Goal: Information Seeking & Learning: Learn about a topic

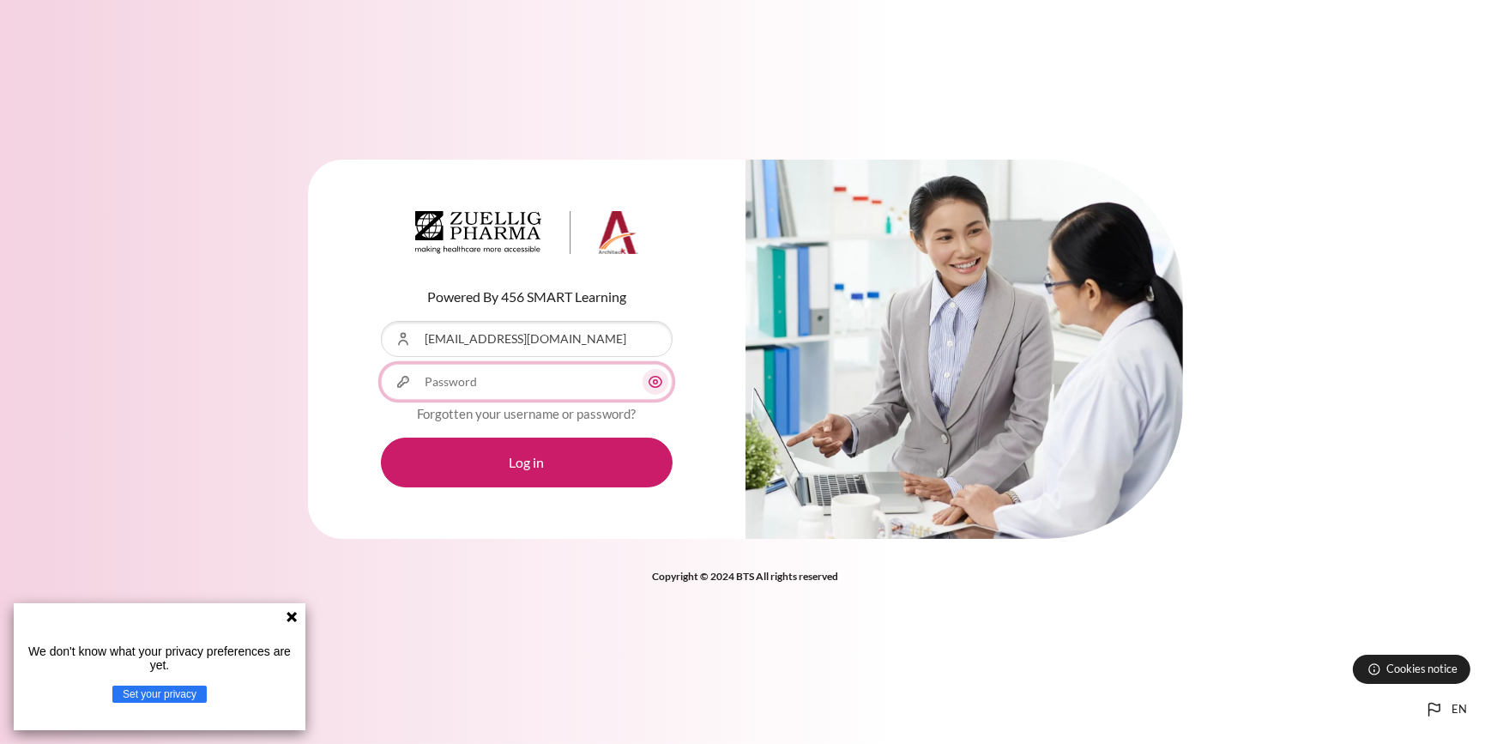
click at [550, 387] on input "Password" at bounding box center [527, 382] width 292 height 36
click at [550, 385] on input "Password" at bounding box center [527, 382] width 292 height 36
click at [544, 383] on input "Password" at bounding box center [527, 382] width 292 height 36
click at [543, 383] on input "Password" at bounding box center [527, 382] width 292 height 36
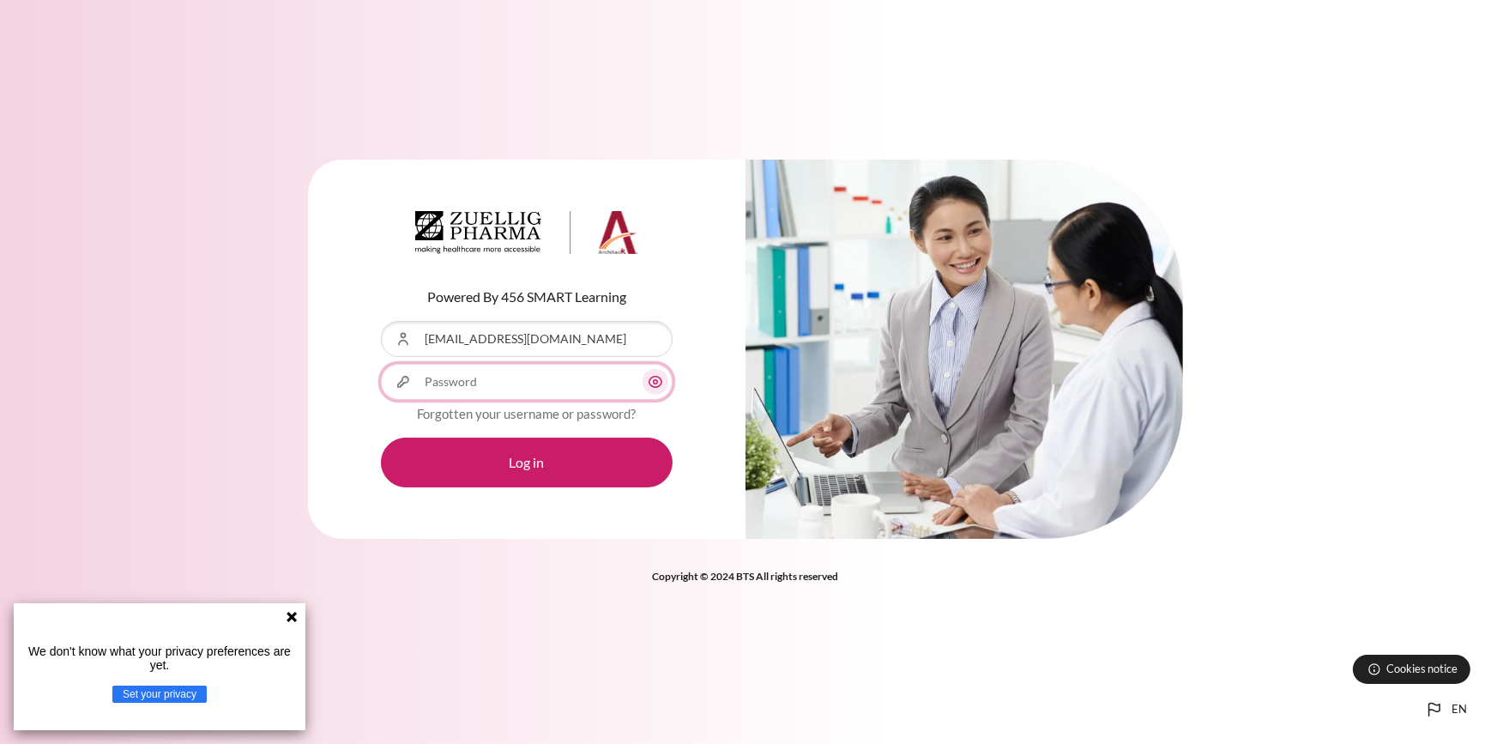
click at [543, 383] on input "Password" at bounding box center [527, 382] width 292 height 36
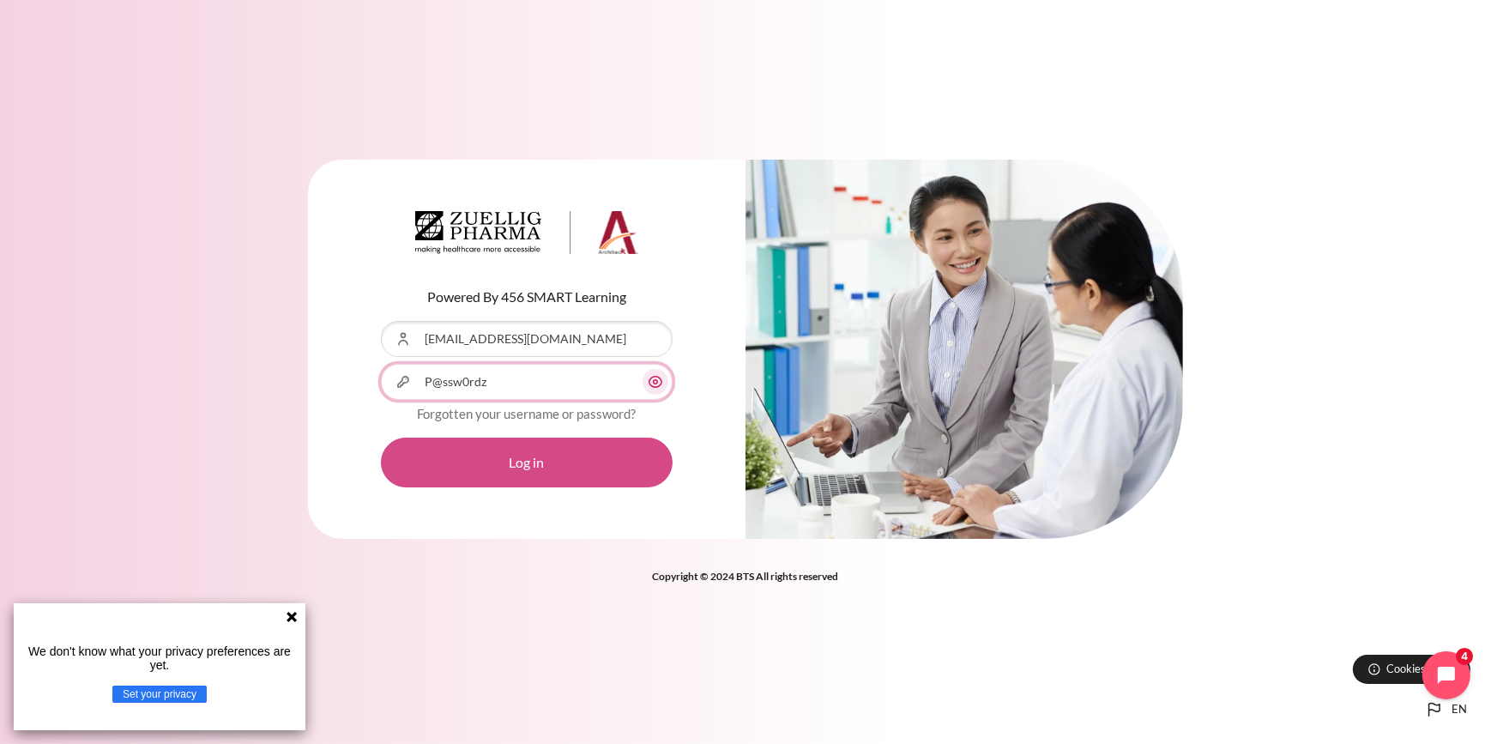
type input "P@ssw0rdz"
click at [554, 455] on button "Log in" at bounding box center [527, 462] width 292 height 50
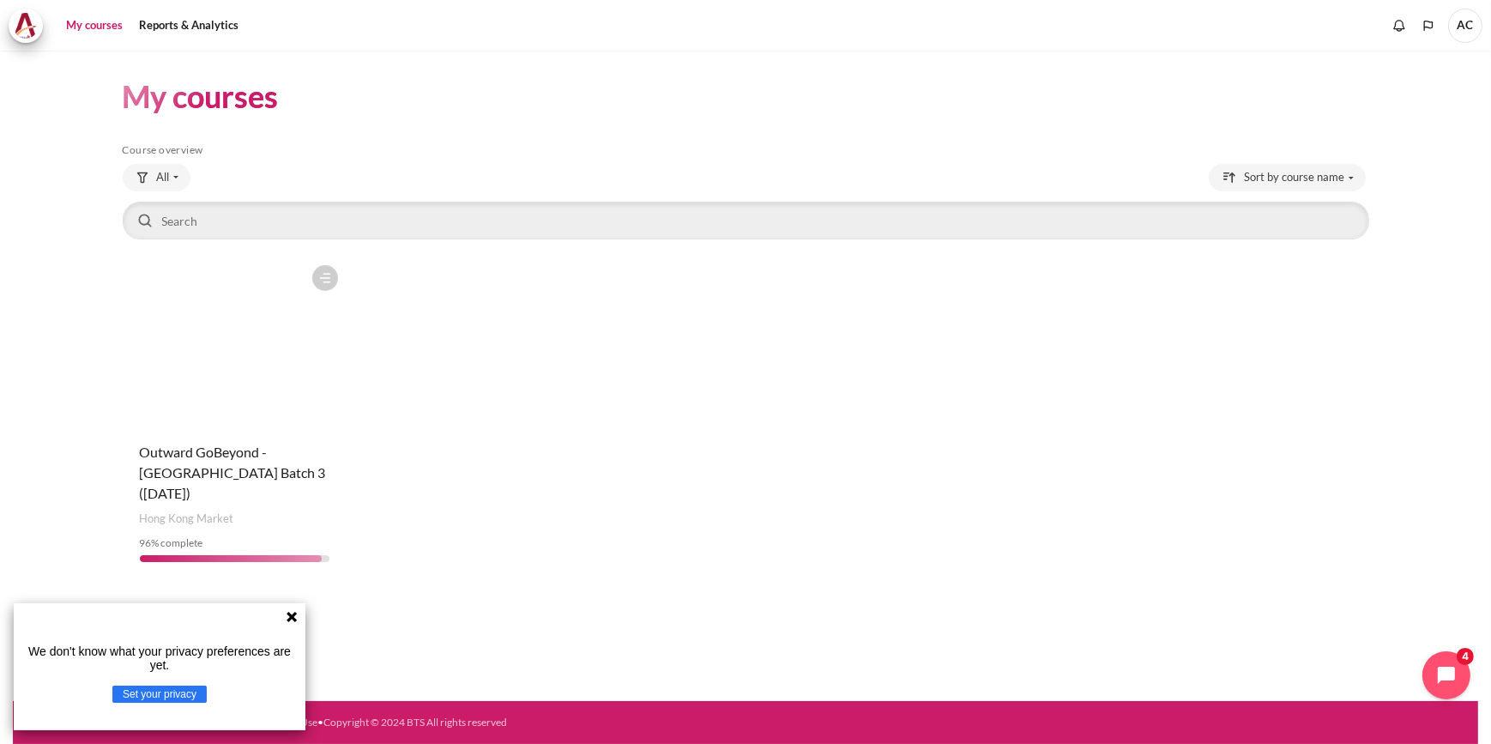
click at [276, 356] on figure "Content" at bounding box center [235, 342] width 225 height 172
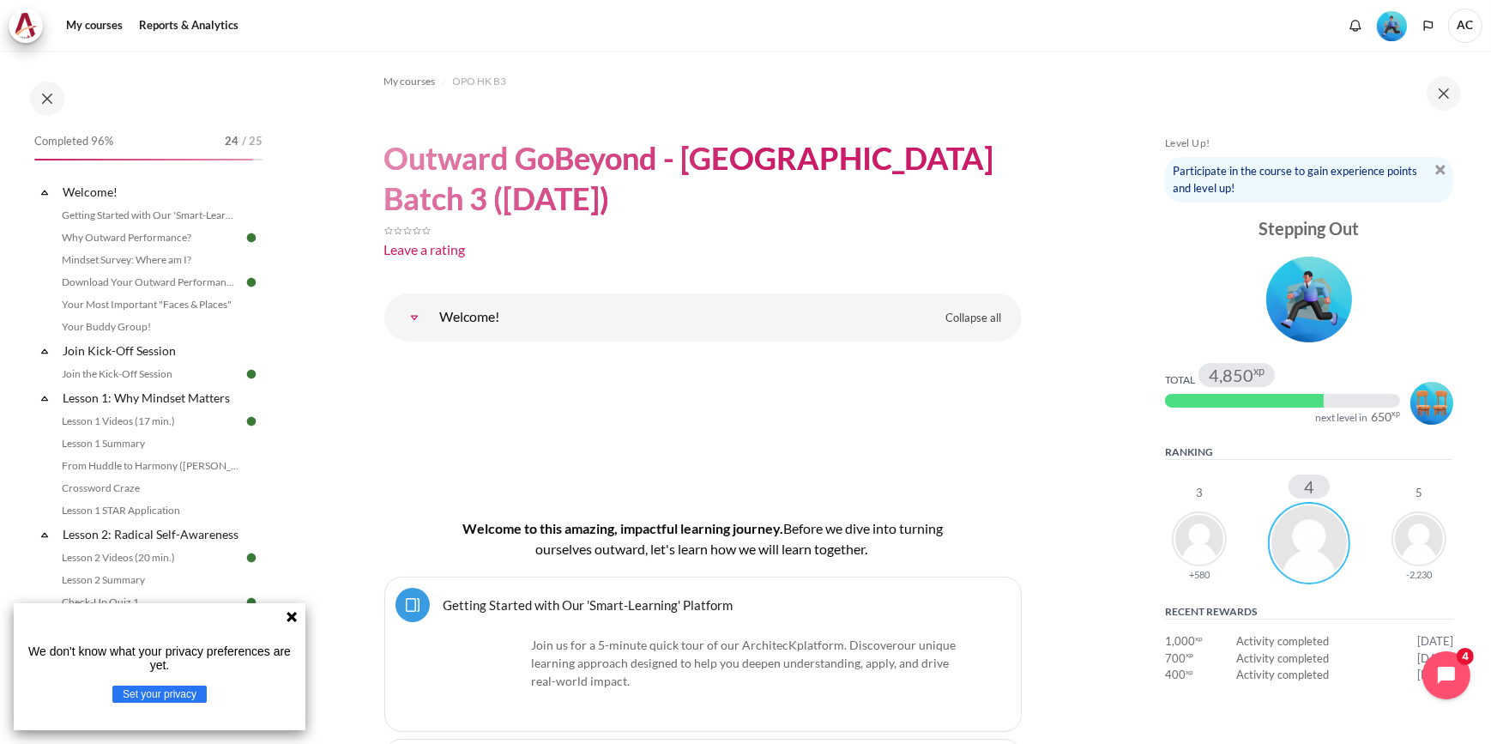
click at [292, 618] on icon at bounding box center [292, 617] width 10 height 10
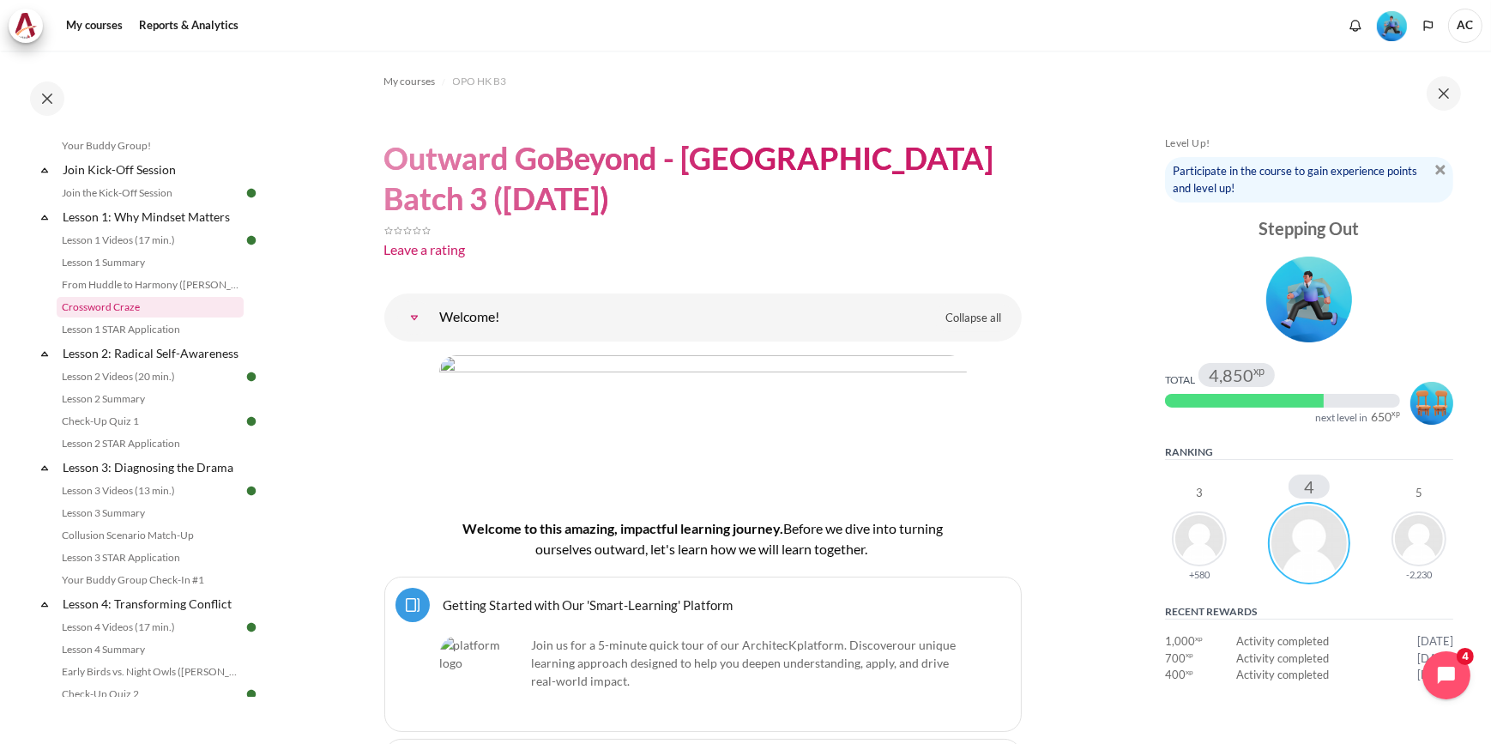
scroll to position [180, 0]
click at [112, 257] on link "Lesson 1 Summary" at bounding box center [150, 263] width 187 height 21
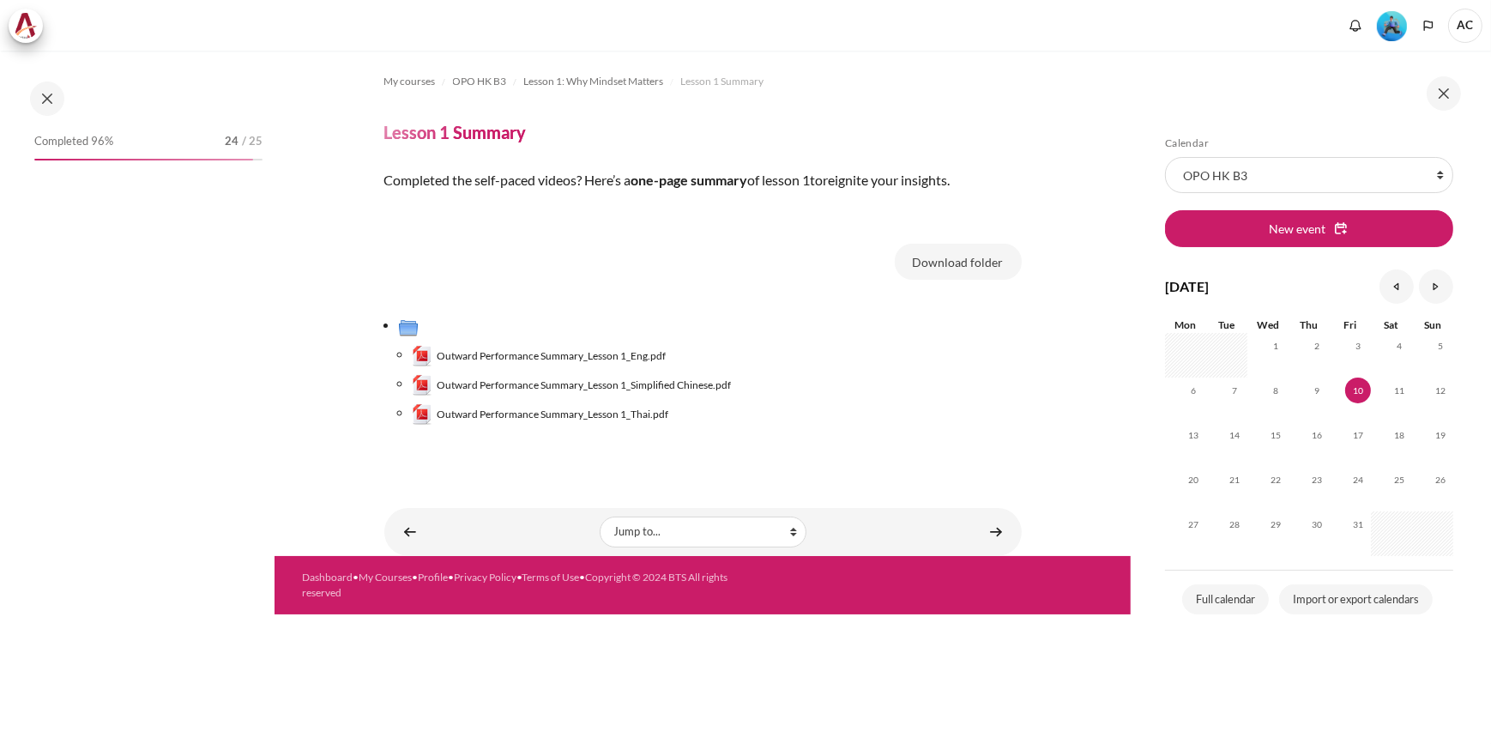
scroll to position [30, 0]
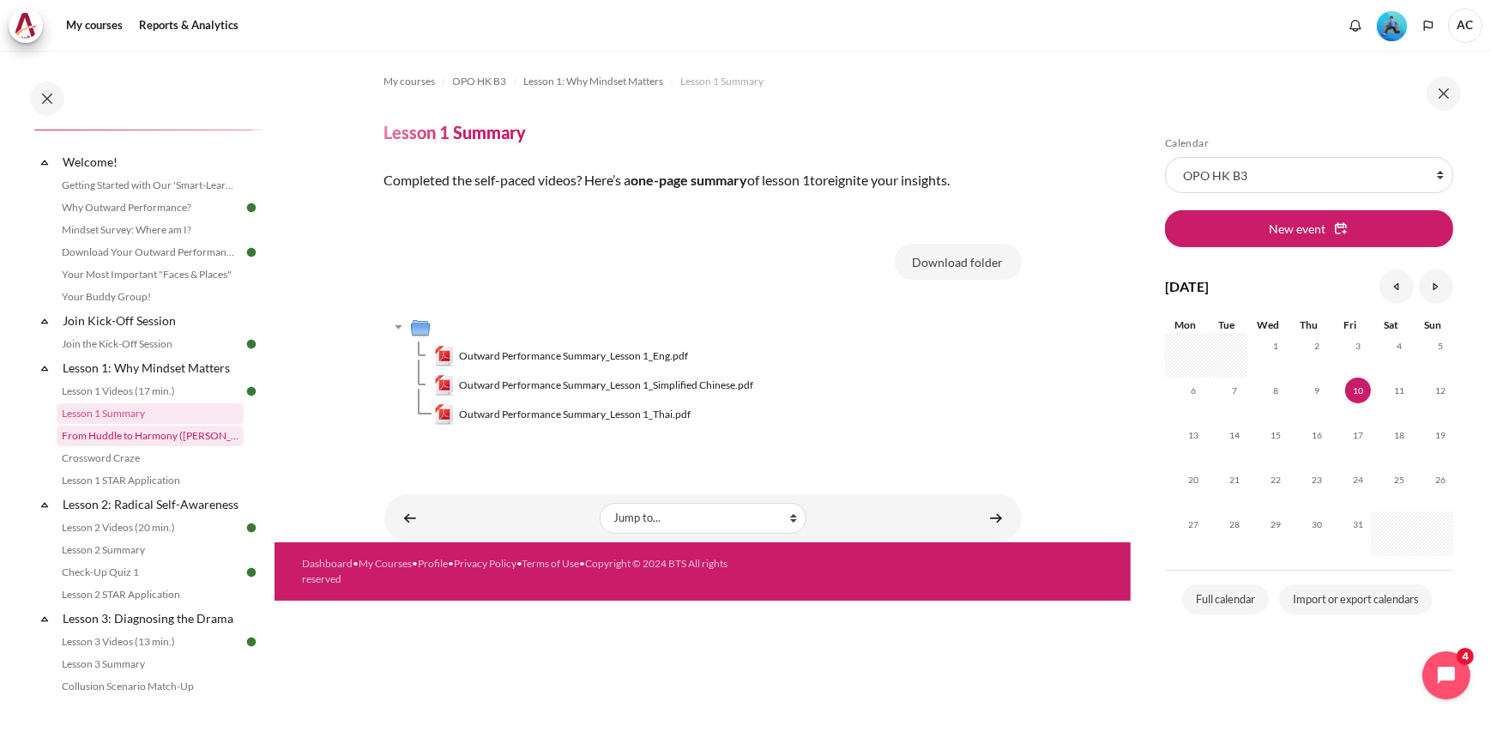
click at [157, 429] on link "From Huddle to Harmony (Khoo Ghi Peng's Story)" at bounding box center [150, 435] width 187 height 21
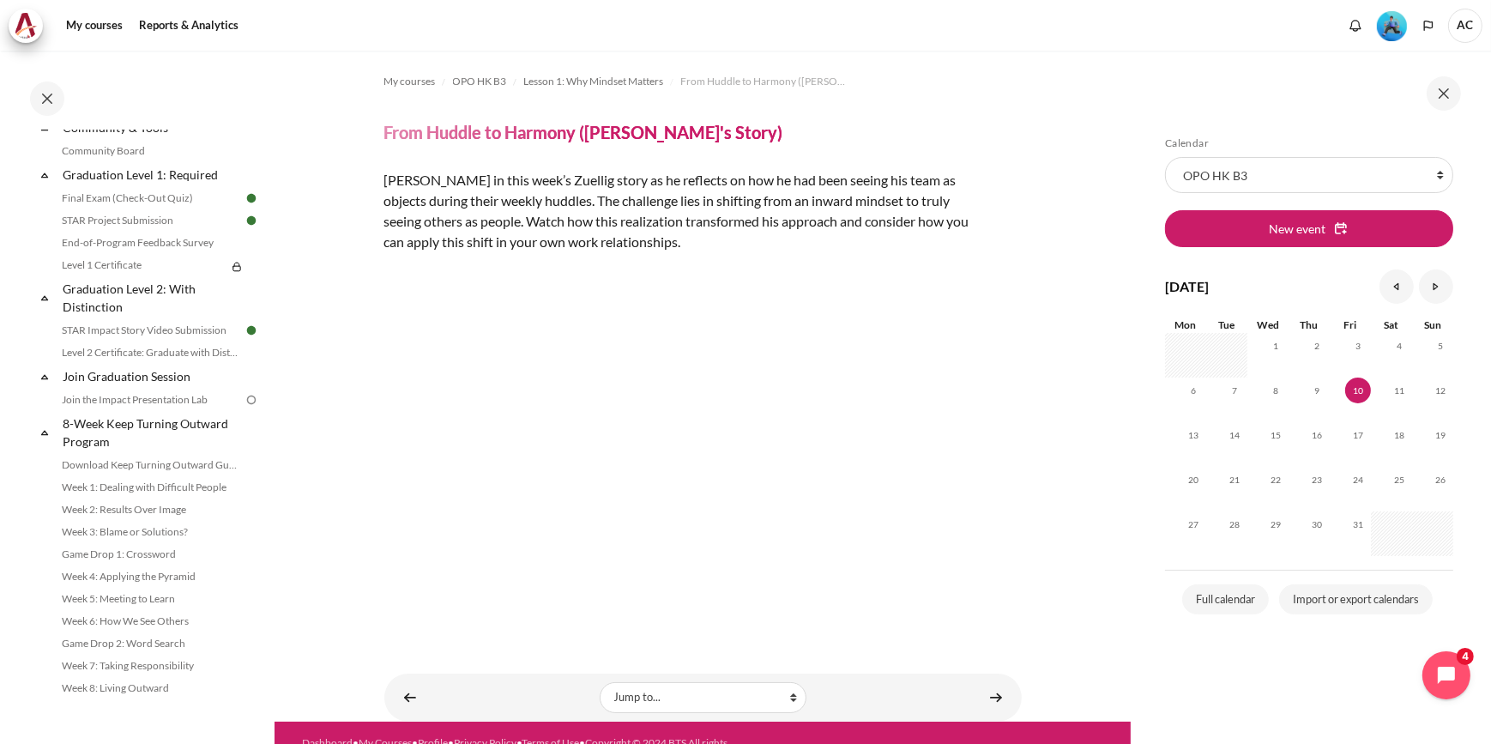
scroll to position [1848, 0]
click at [183, 323] on link "STAR Impact Story Video Submission" at bounding box center [150, 326] width 187 height 21
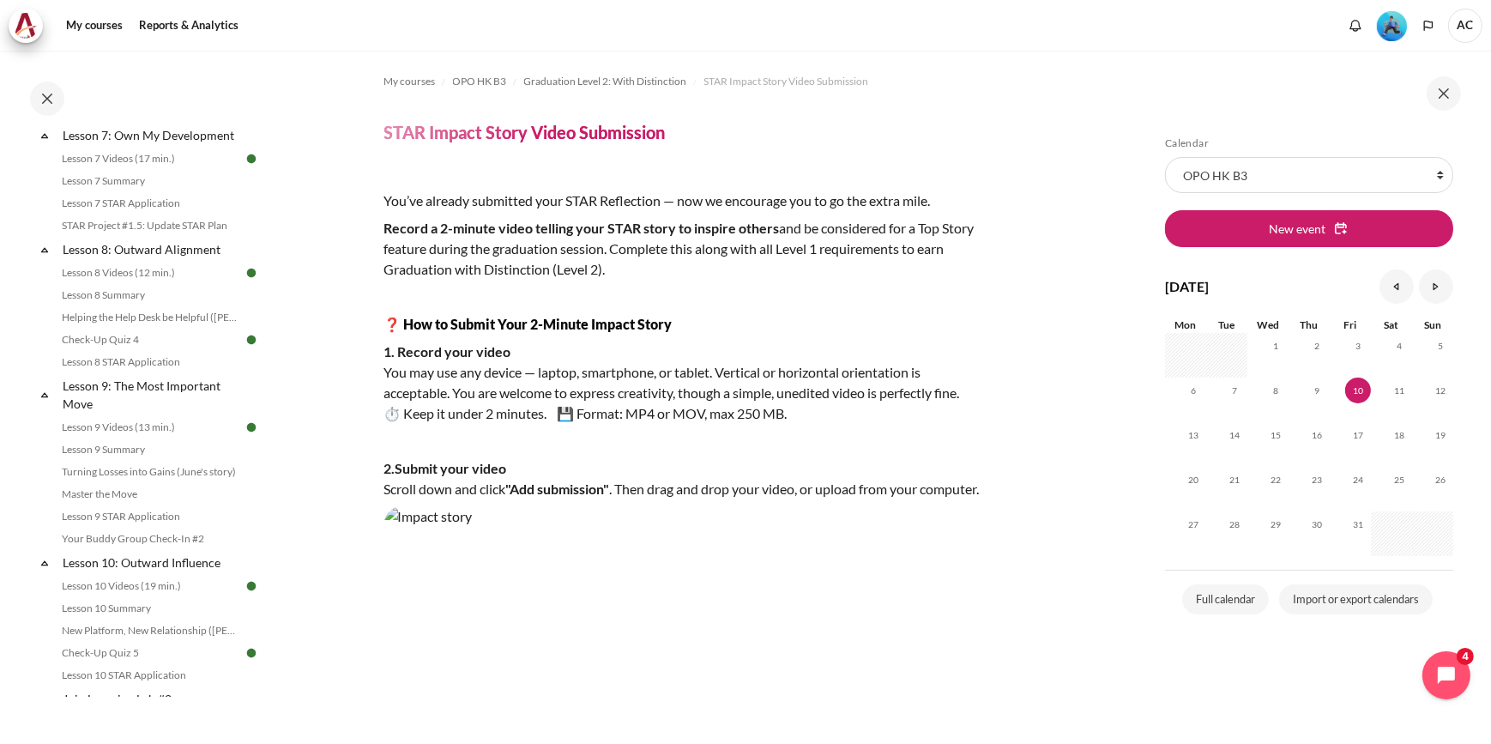
scroll to position [1184, 0]
